Goal: Book appointment/travel/reservation

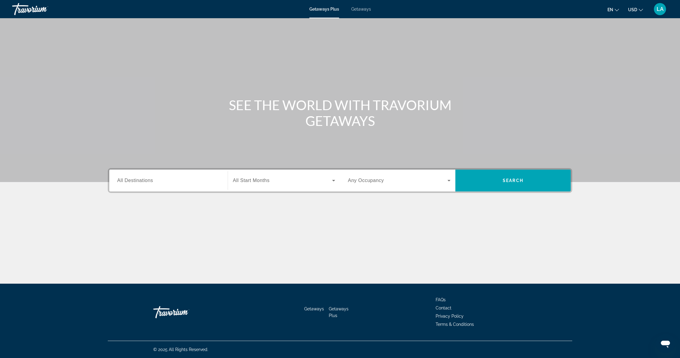
scroll to position [0, 0]
click at [187, 185] on div "Search widget" at bounding box center [168, 180] width 103 height 17
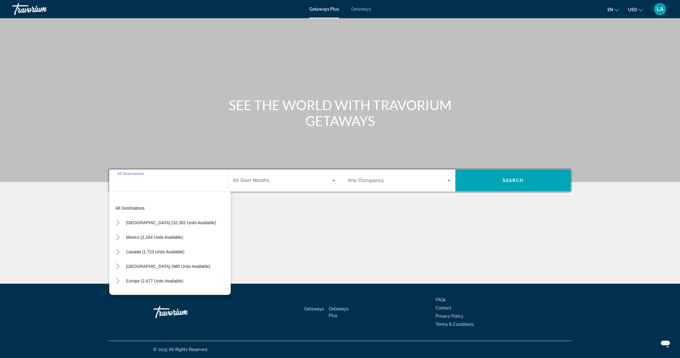
scroll to position [0, 0]
click at [410, 185] on div "Search widget" at bounding box center [399, 180] width 103 height 17
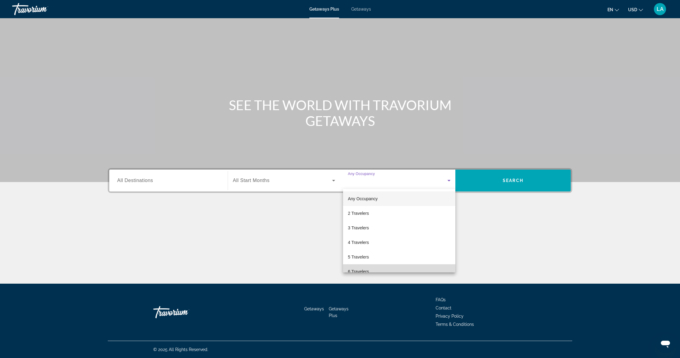
click at [383, 269] on mat-option "6 Travelers" at bounding box center [399, 271] width 112 height 15
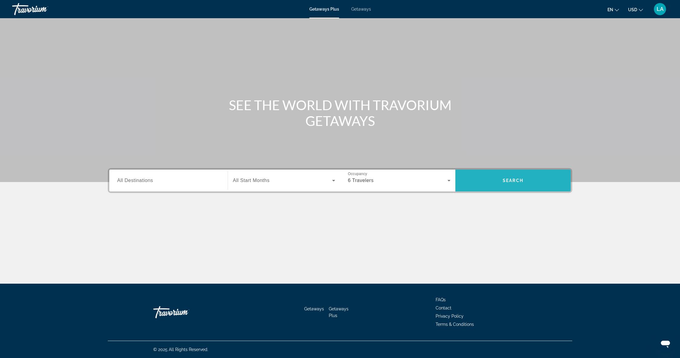
click at [519, 182] on span "Search" at bounding box center [512, 180] width 21 height 5
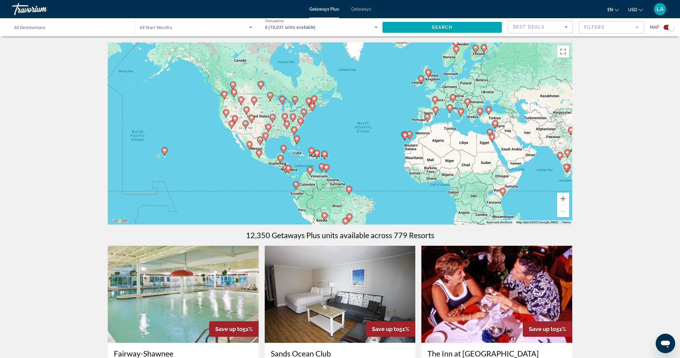
drag, startPoint x: 223, startPoint y: 121, endPoint x: 266, endPoint y: 124, distance: 43.2
click at [266, 124] on div "To activate drag with keyboard, press Alt + Enter. Once in keyboard drag state,…" at bounding box center [340, 133] width 464 height 182
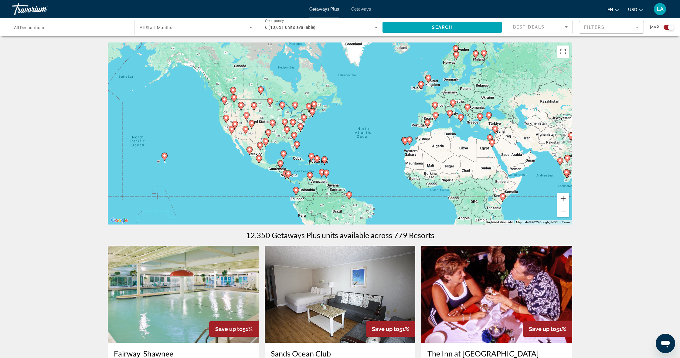
click at [563, 201] on button "Zoom in" at bounding box center [563, 199] width 12 height 12
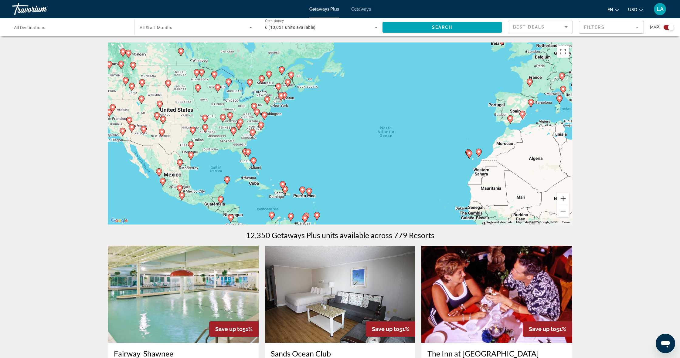
click at [563, 200] on button "Zoom in" at bounding box center [563, 199] width 12 height 12
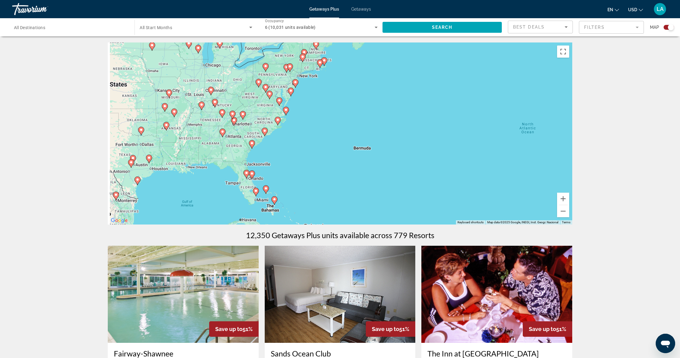
drag, startPoint x: 179, startPoint y: 113, endPoint x: 276, endPoint y: 111, distance: 96.8
click at [276, 111] on div "To activate drag with keyboard, press Alt + Enter. Once in keyboard drag state,…" at bounding box center [340, 133] width 464 height 182
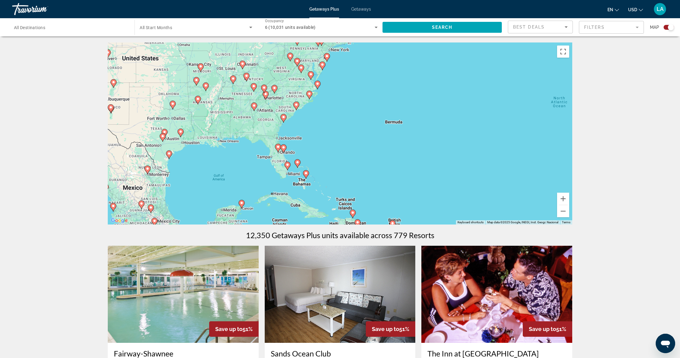
drag, startPoint x: 251, startPoint y: 170, endPoint x: 287, endPoint y: 150, distance: 41.2
click at [285, 144] on g "Main content" at bounding box center [283, 148] width 6 height 8
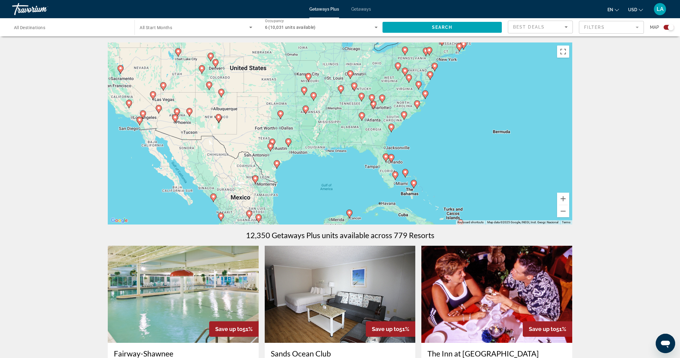
drag, startPoint x: 248, startPoint y: 117, endPoint x: 354, endPoint y: 127, distance: 106.7
click at [354, 127] on div "To activate drag with keyboard, press Alt + Enter. Once in keyboard drag state,…" at bounding box center [340, 133] width 464 height 182
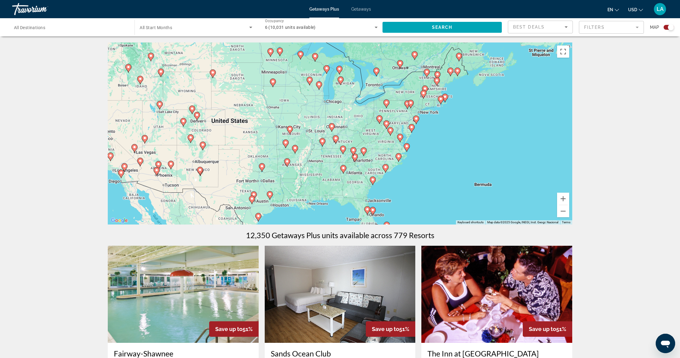
drag, startPoint x: 420, startPoint y: 61, endPoint x: 402, endPoint y: 116, distance: 57.2
click at [402, 116] on div "To activate drag with keyboard, press Alt + Enter. Once in keyboard drag state,…" at bounding box center [340, 133] width 464 height 182
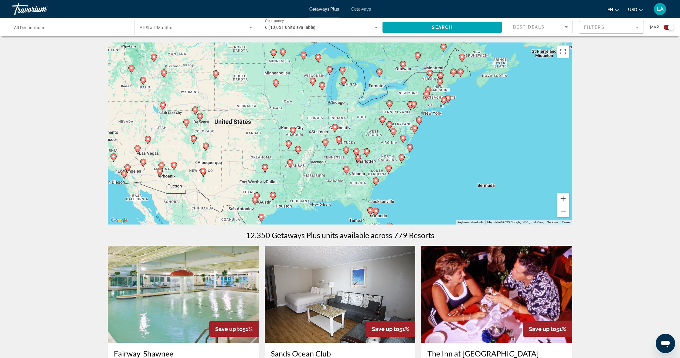
click at [565, 198] on button "Zoom in" at bounding box center [563, 199] width 12 height 12
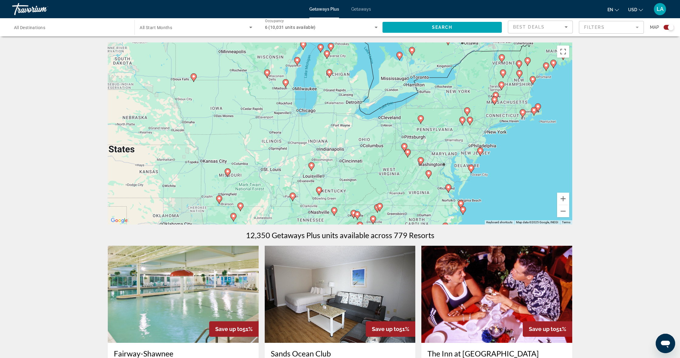
drag, startPoint x: 486, startPoint y: 109, endPoint x: 467, endPoint y: 149, distance: 43.6
click at [467, 149] on div "To activate drag with keyboard, press Alt + Enter. Once in keyboard drag state,…" at bounding box center [340, 133] width 464 height 182
click at [565, 195] on button "Zoom in" at bounding box center [563, 199] width 12 height 12
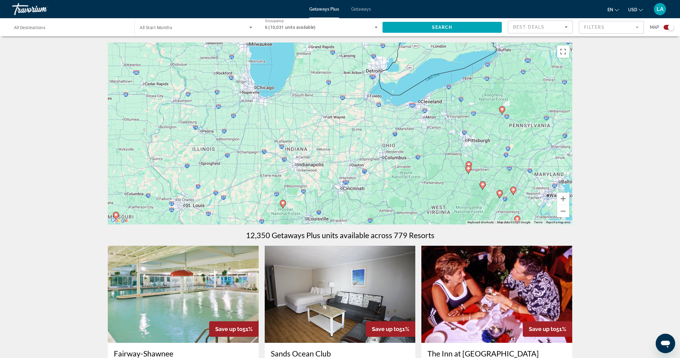
click at [506, 116] on div "To activate drag with keyboard, press Alt + Enter. Once in keyboard drag state,…" at bounding box center [340, 133] width 464 height 182
click at [503, 115] on div "To activate drag with keyboard, press Alt + Enter. Once in keyboard drag state,…" at bounding box center [340, 133] width 464 height 182
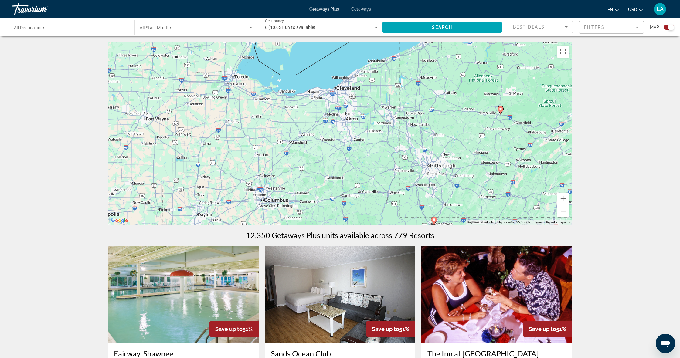
click at [501, 115] on div "To activate drag with keyboard, press Alt + Enter. Once in keyboard drag state,…" at bounding box center [340, 133] width 464 height 182
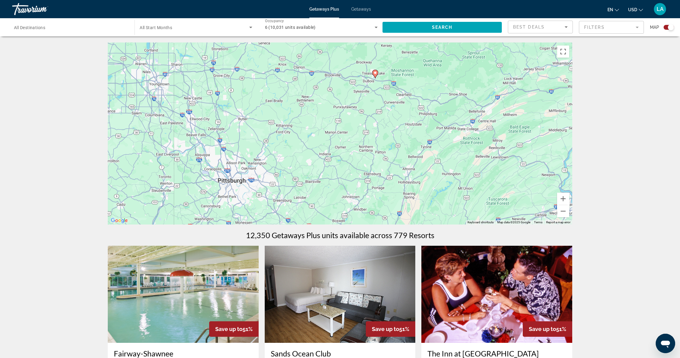
drag, startPoint x: 545, startPoint y: 139, endPoint x: 415, endPoint y: 102, distance: 134.7
click at [415, 102] on div "To activate drag with keyboard, press Alt + Enter. Once in keyboard drag state,…" at bounding box center [340, 133] width 464 height 182
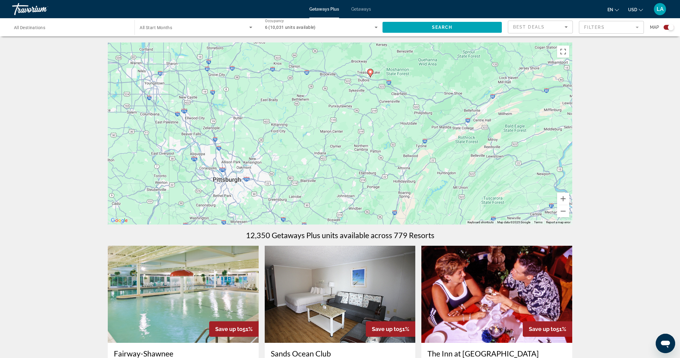
click at [637, 27] on mat-form-field "Filters" at bounding box center [610, 27] width 65 height 13
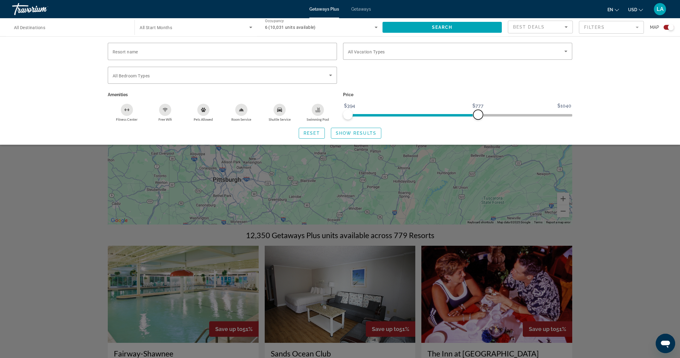
drag, startPoint x: 567, startPoint y: 113, endPoint x: 476, endPoint y: 111, distance: 90.7
click at [478, 111] on span "ngx-slider-max" at bounding box center [478, 115] width 10 height 10
click at [252, 28] on icon "Search widget" at bounding box center [250, 27] width 7 height 7
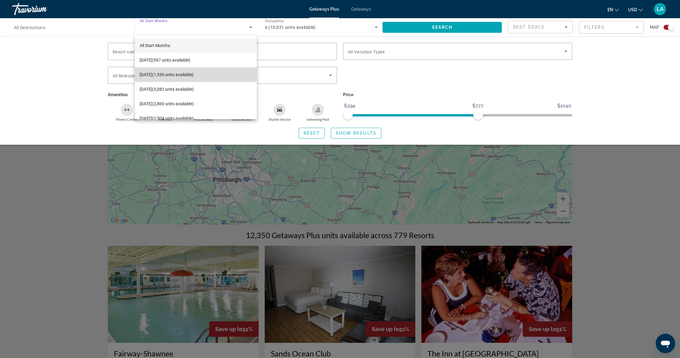
click at [212, 73] on mat-option "[DATE] (1,530 units available)" at bounding box center [196, 74] width 122 height 15
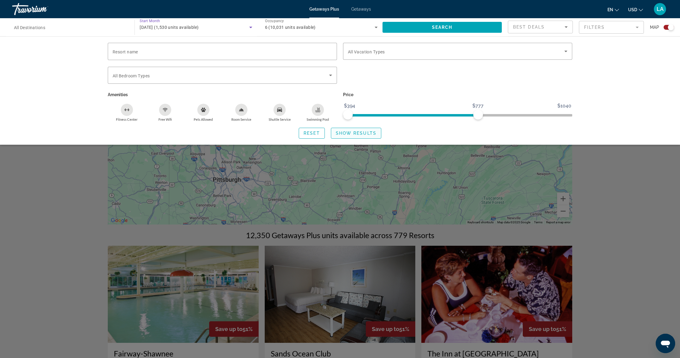
click at [350, 134] on span "Show Results" at bounding box center [356, 133] width 41 height 5
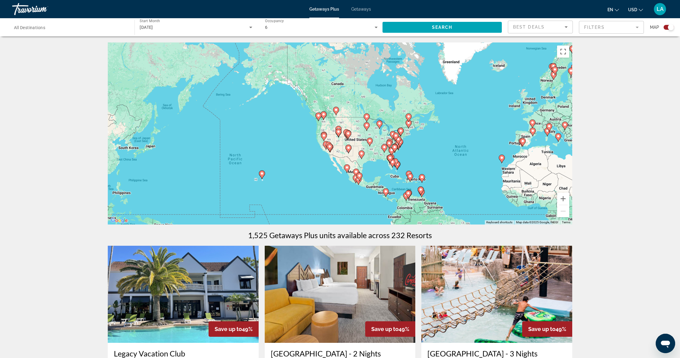
drag, startPoint x: 296, startPoint y: 140, endPoint x: 352, endPoint y: 144, distance: 55.7
click at [352, 144] on div "To activate drag with keyboard, press Alt + Enter. Once in keyboard drag state,…" at bounding box center [340, 133] width 464 height 182
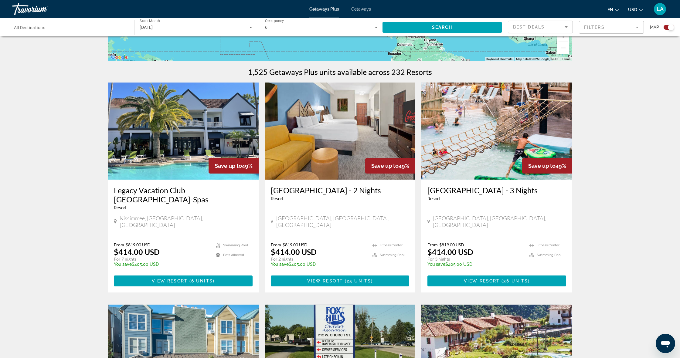
scroll to position [164, 0]
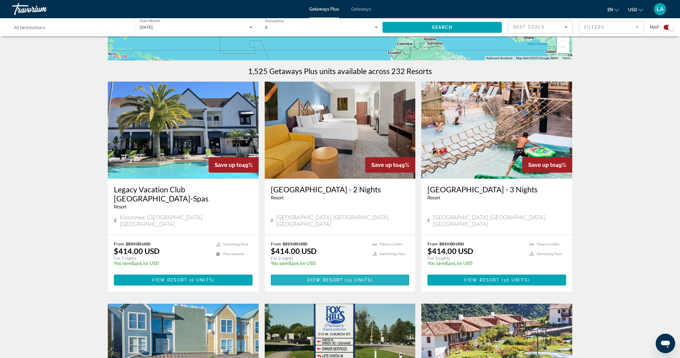
click at [339, 278] on span "View Resort" at bounding box center [325, 280] width 36 height 5
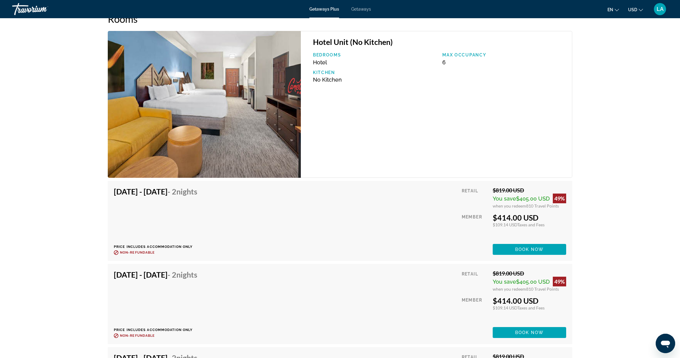
scroll to position [960, 0]
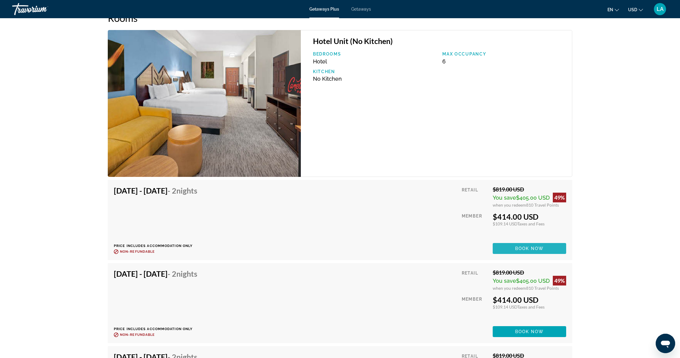
click at [518, 246] on span "Book now" at bounding box center [529, 248] width 29 height 5
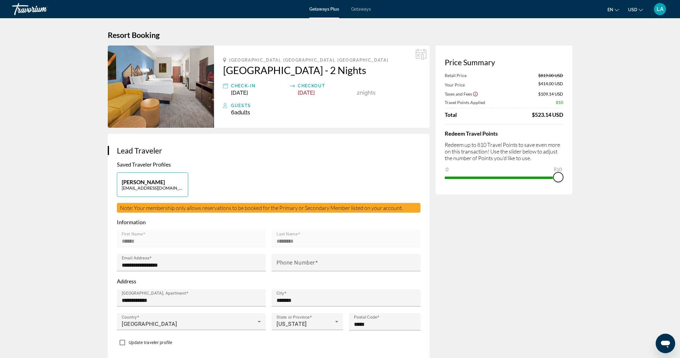
drag, startPoint x: 560, startPoint y: 178, endPoint x: 566, endPoint y: 178, distance: 6.4
click at [566, 178] on div "Price Summary Retail Price $819.00 USD Your Price $414.00 USD Taxes and Fees $1…" at bounding box center [503, 120] width 137 height 149
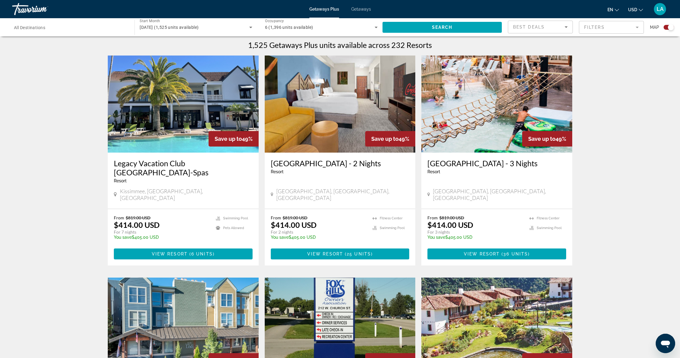
scroll to position [191, 0]
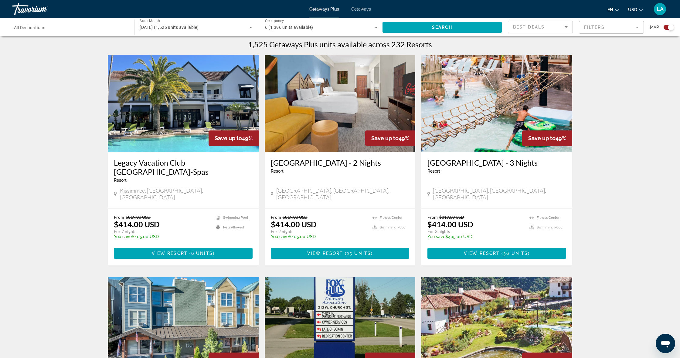
click at [178, 162] on h3 "Legacy Vacation Club [GEOGRAPHIC_DATA]-Spas" at bounding box center [183, 167] width 139 height 18
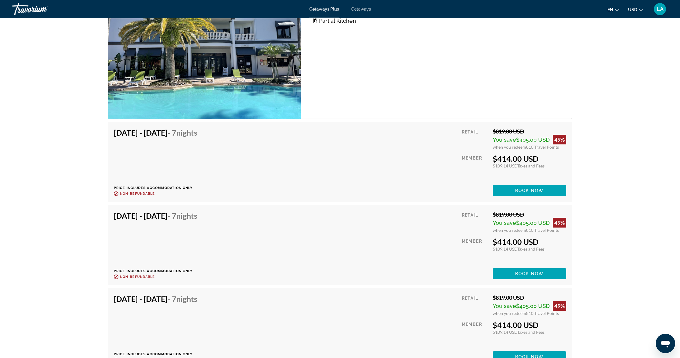
scroll to position [1230, 0]
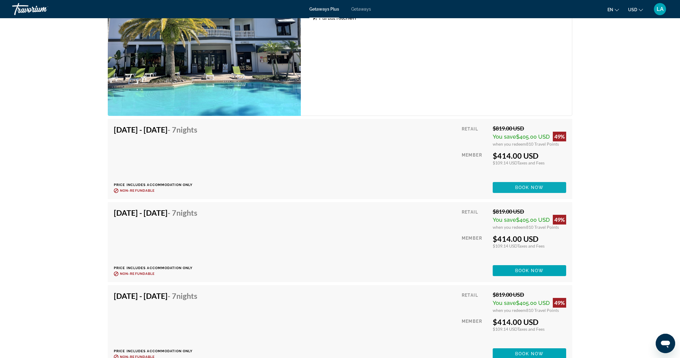
click at [536, 185] on span "Book now" at bounding box center [529, 187] width 29 height 5
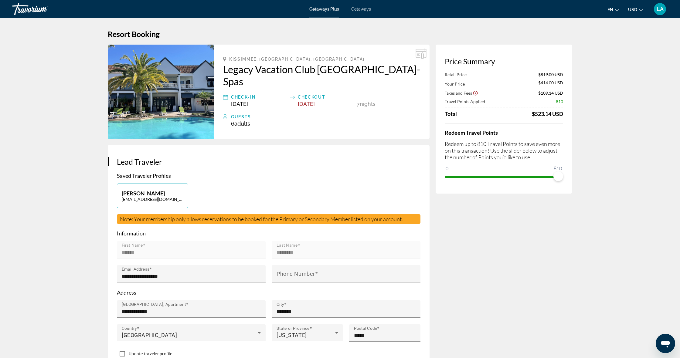
scroll to position [1, 0]
